Goal: Information Seeking & Learning: Learn about a topic

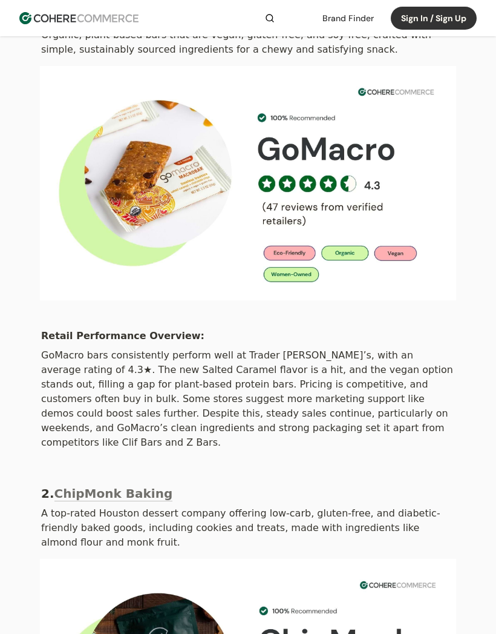
scroll to position [387, 0]
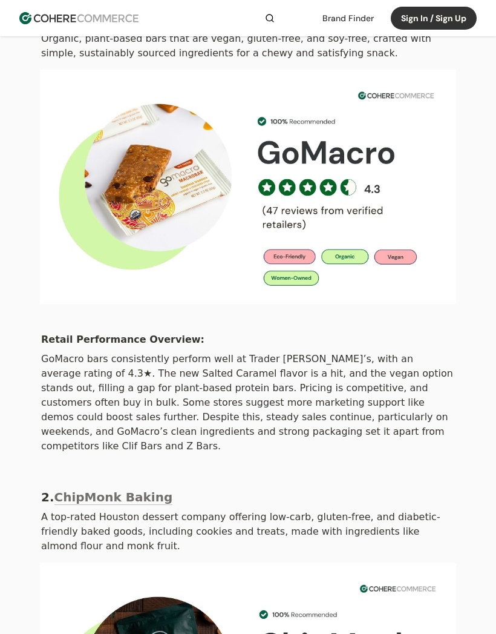
click at [161, 186] on img at bounding box center [248, 187] width 417 height 234
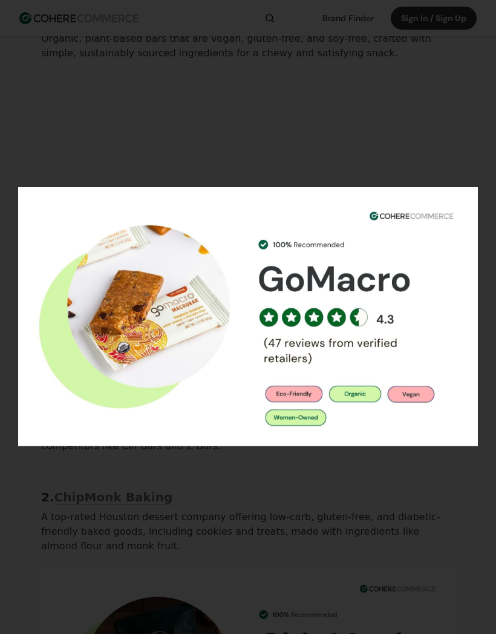
click at [181, 357] on img at bounding box center [248, 317] width 460 height 259
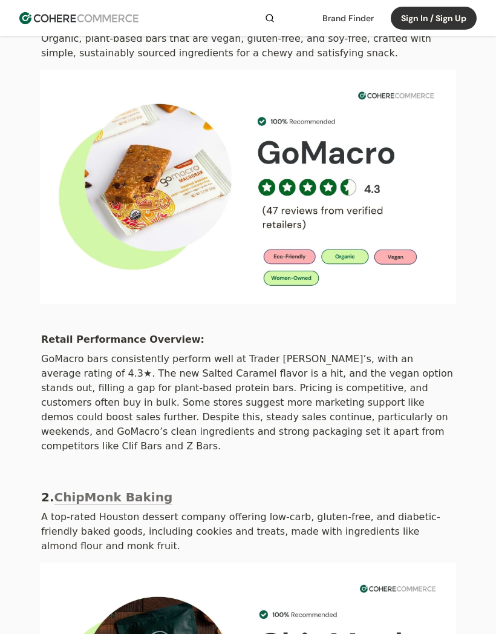
click at [180, 208] on img at bounding box center [248, 187] width 417 height 234
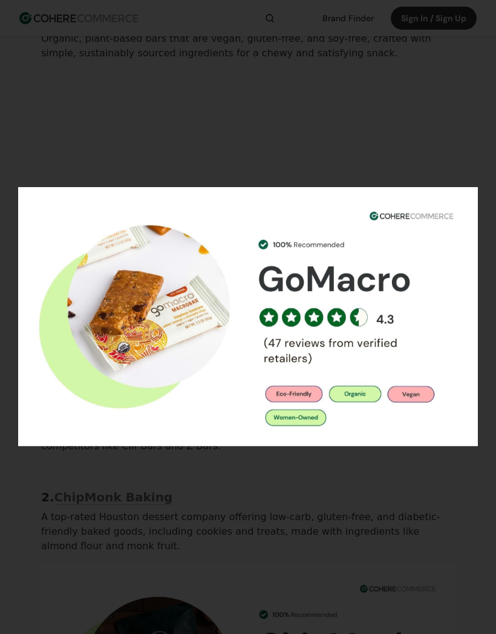
click at [302, 393] on img at bounding box center [248, 317] width 460 height 259
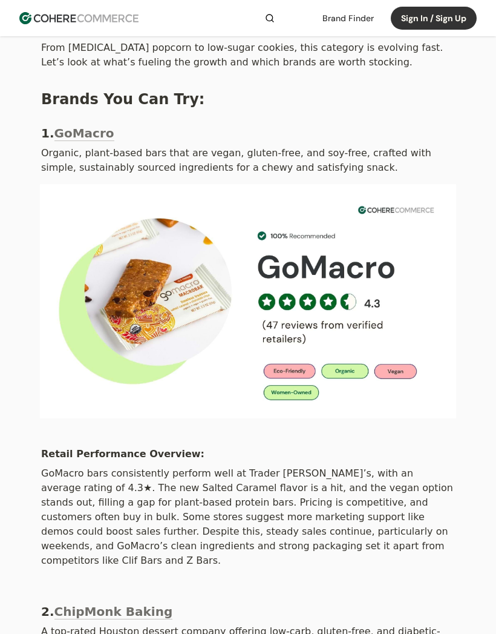
scroll to position [272, 0]
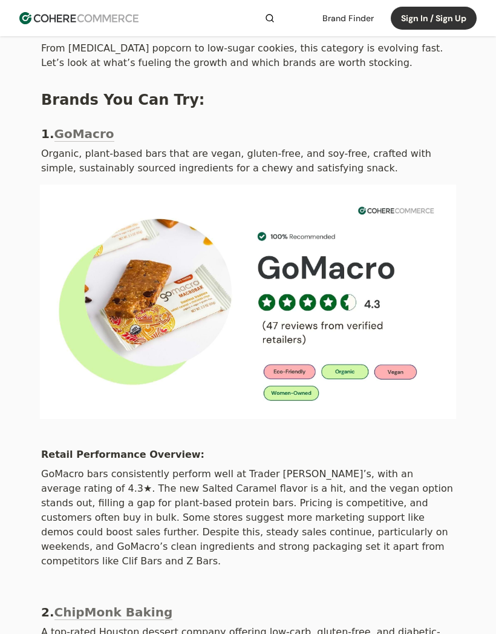
click at [81, 127] on link "GoMacro" at bounding box center [84, 134] width 60 height 15
click at [94, 127] on link "GoMacro" at bounding box center [84, 134] width 60 height 15
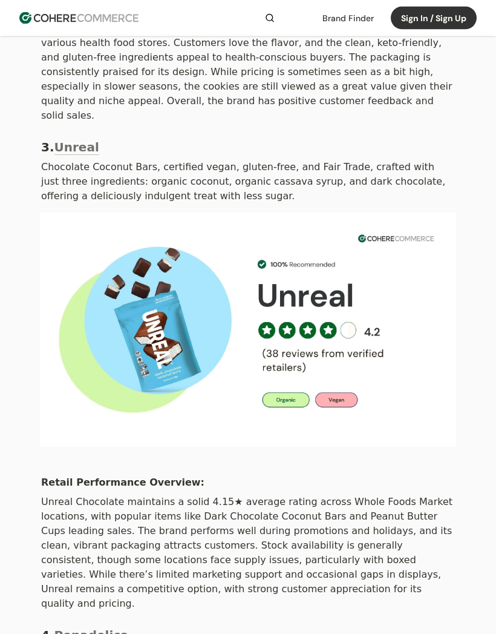
scroll to position [1210, 0]
click at [82, 140] on link "Unreal" at bounding box center [76, 147] width 45 height 15
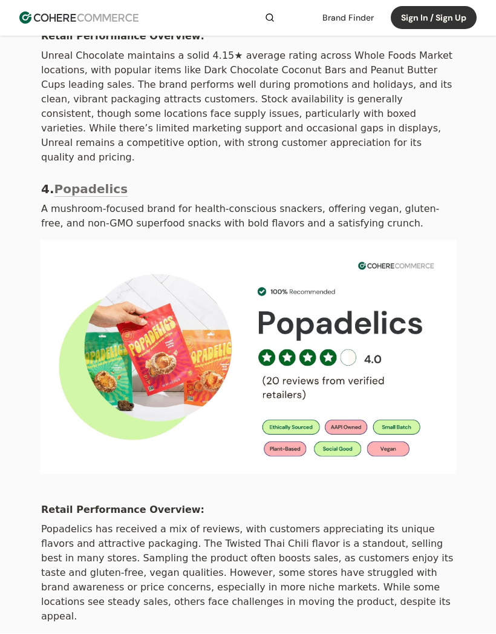
scroll to position [1656, 0]
click at [93, 182] on link "Popadelics" at bounding box center [91, 189] width 74 height 15
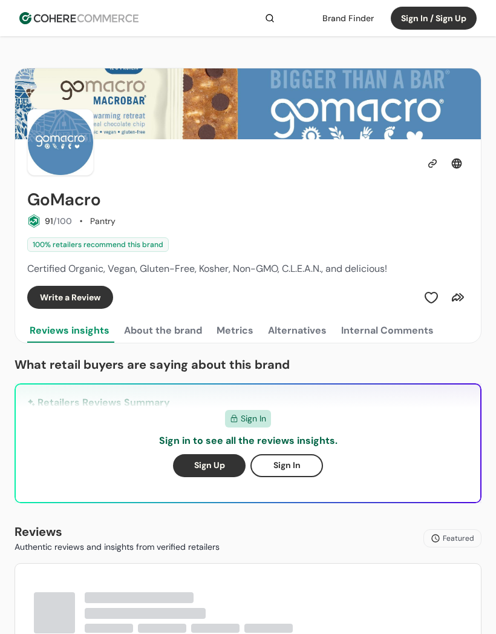
click at [311, 457] on button "Sign In" at bounding box center [287, 465] width 73 height 23
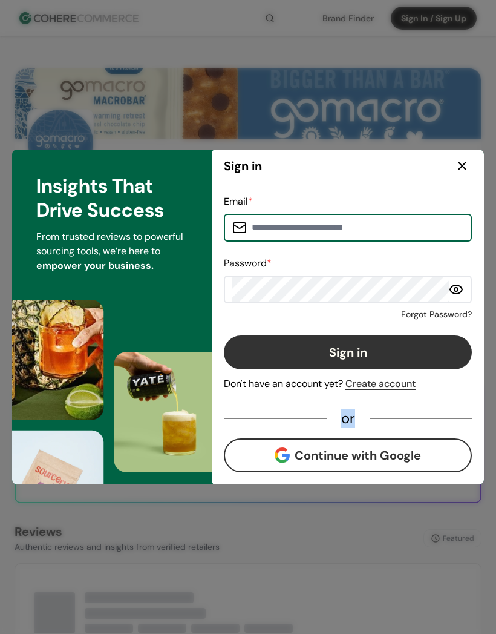
click at [463, 159] on icon at bounding box center [462, 166] width 15 height 15
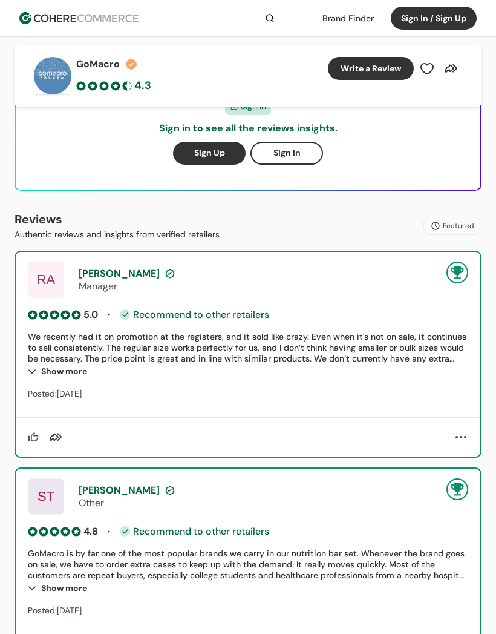
scroll to position [313, 0]
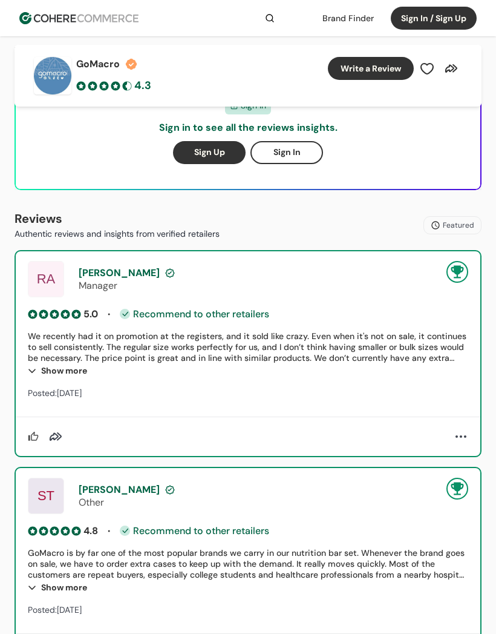
click at [68, 590] on div "Show more" at bounding box center [248, 587] width 441 height 15
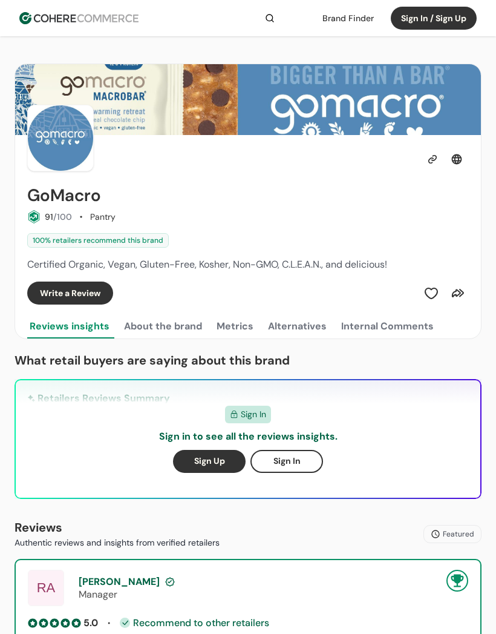
scroll to position [0, 0]
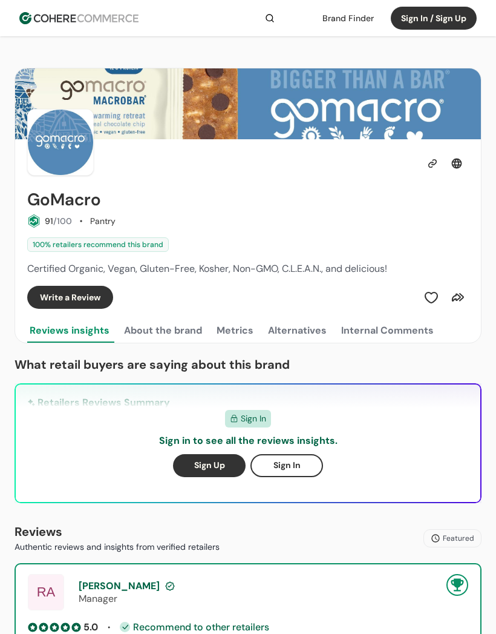
click at [68, 143] on img at bounding box center [60, 142] width 67 height 67
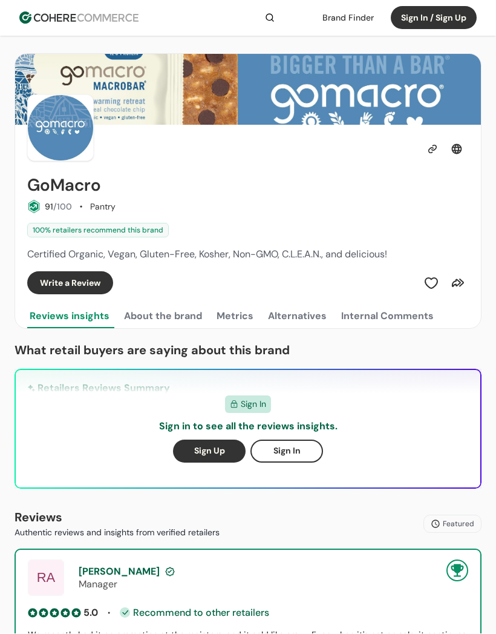
scroll to position [14, 0]
click at [133, 102] on div "Official page" at bounding box center [248, 128] width 442 height 67
click at [178, 311] on button "About the brand" at bounding box center [163, 317] width 83 height 24
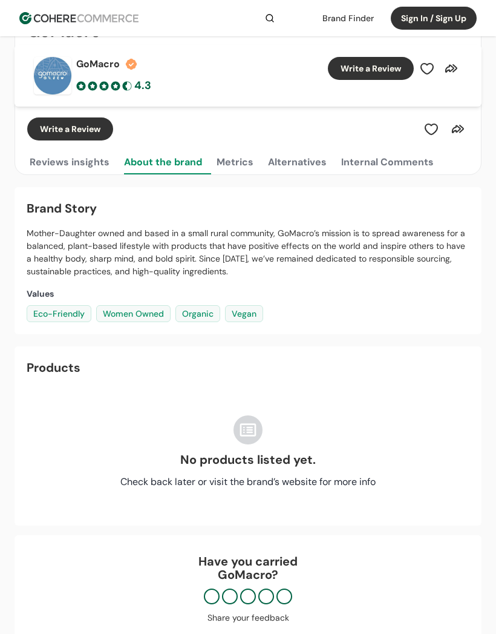
scroll to position [0, 0]
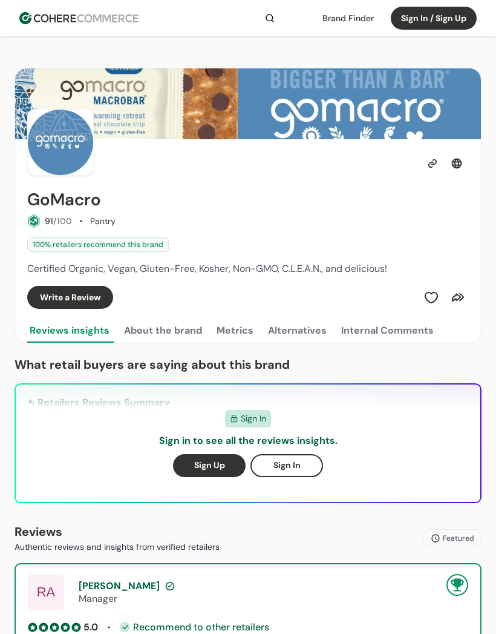
click at [180, 325] on button "About the brand" at bounding box center [163, 330] width 83 height 24
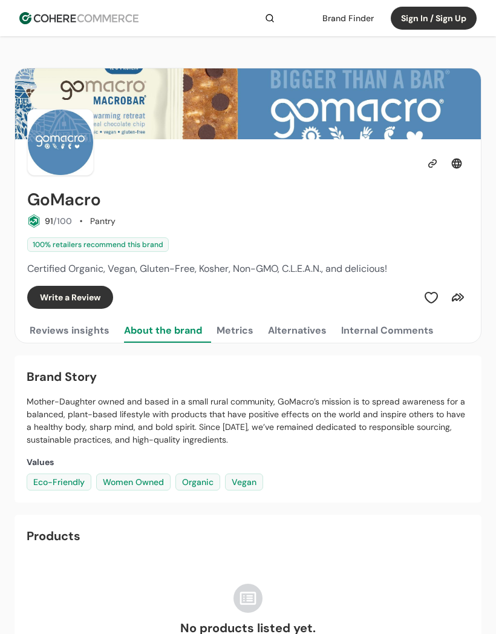
click at [186, 340] on button "About the brand" at bounding box center [163, 330] width 83 height 24
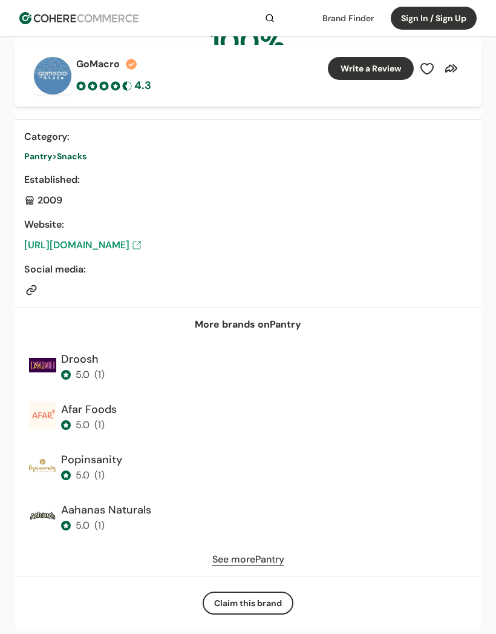
scroll to position [871, 0]
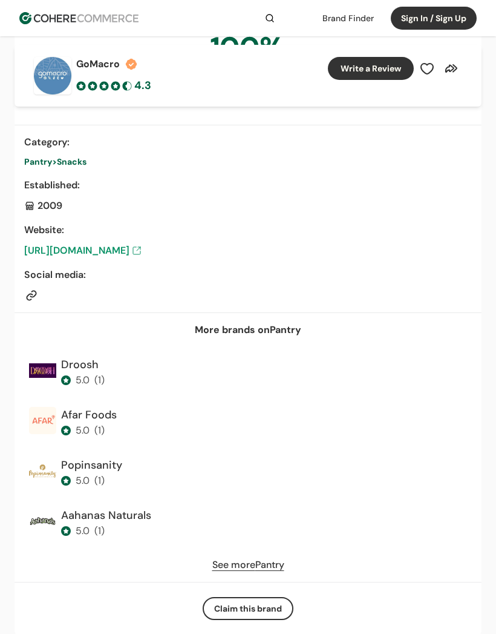
click at [118, 248] on link "https://www.gomacro.com/" at bounding box center [248, 250] width 448 height 15
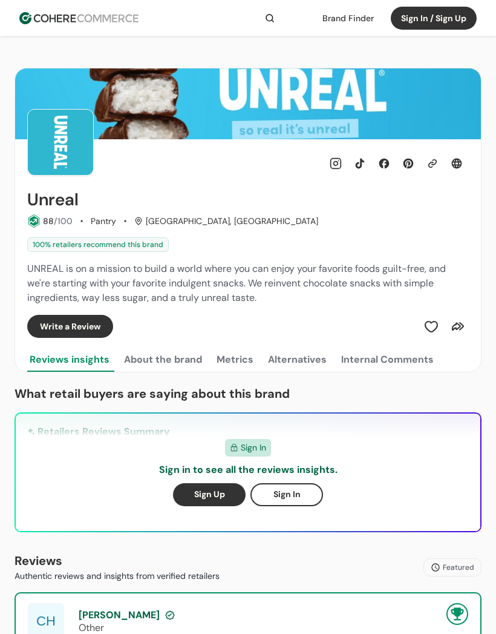
click at [173, 360] on button "About the brand" at bounding box center [163, 359] width 83 height 24
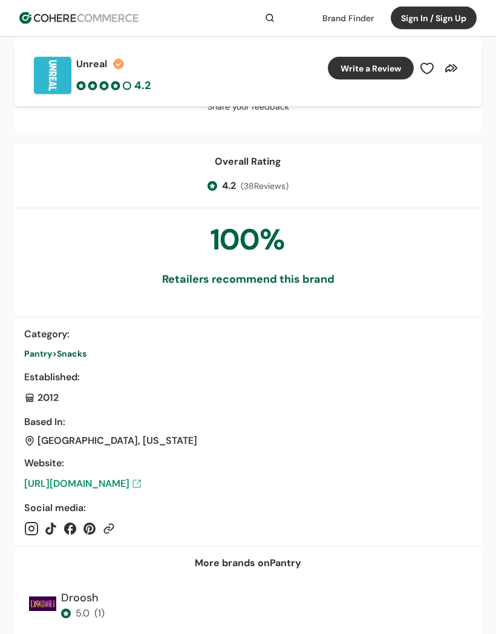
scroll to position [810, 0]
click at [110, 485] on link "[URL][DOMAIN_NAME]" at bounding box center [248, 483] width 448 height 15
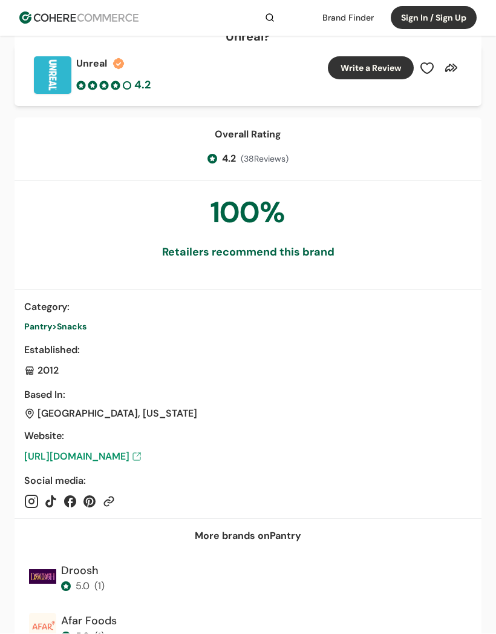
scroll to position [837, 0]
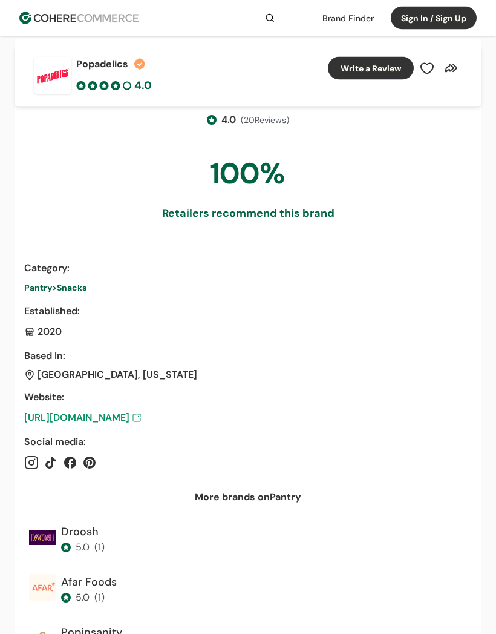
scroll to position [1860, 0]
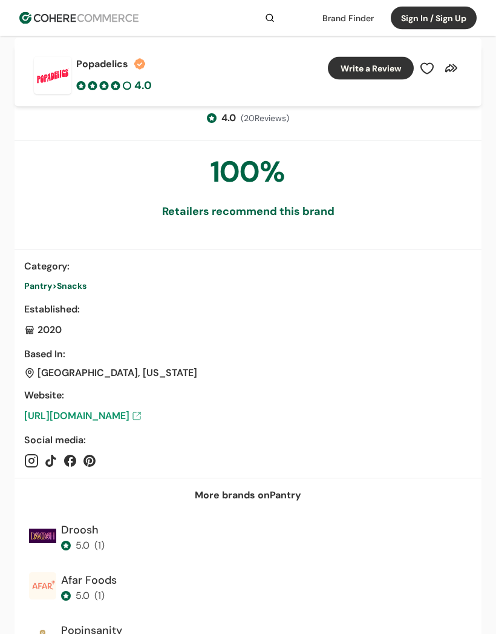
click at [101, 415] on link "[URL][DOMAIN_NAME]" at bounding box center [248, 416] width 448 height 15
